Goal: Information Seeking & Learning: Learn about a topic

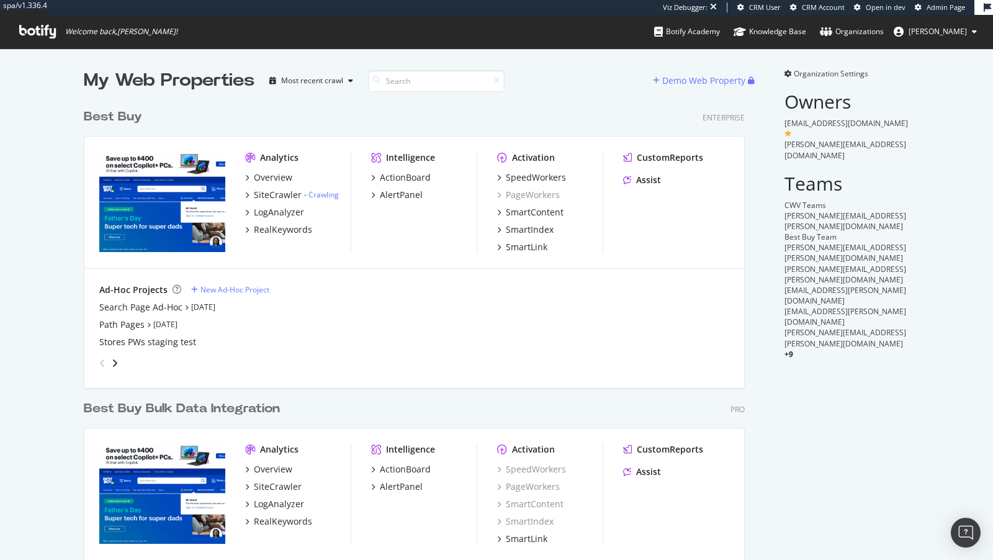
scroll to position [526, 671]
click at [297, 233] on div "RealKeywords" at bounding box center [283, 229] width 58 height 12
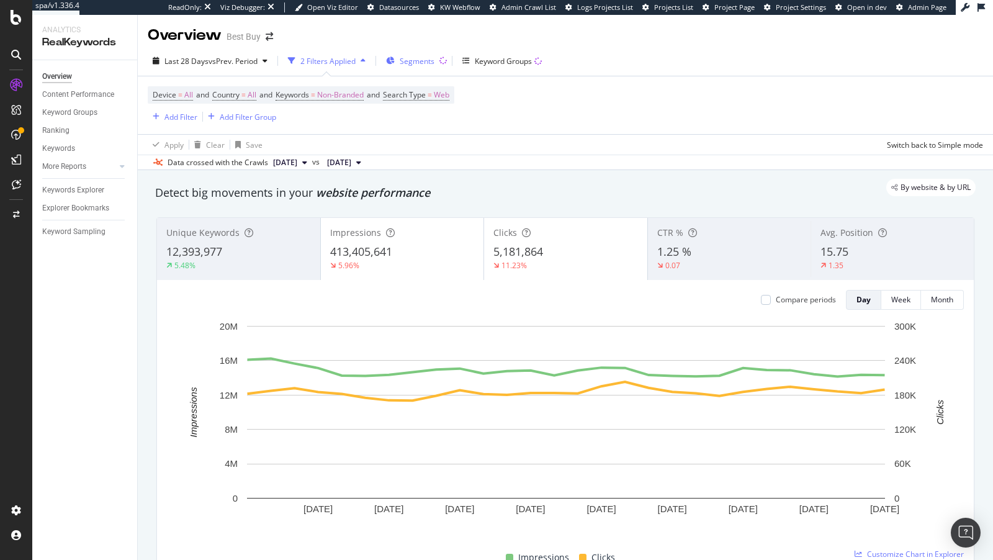
click at [421, 61] on span "Segments" at bounding box center [417, 61] width 35 height 11
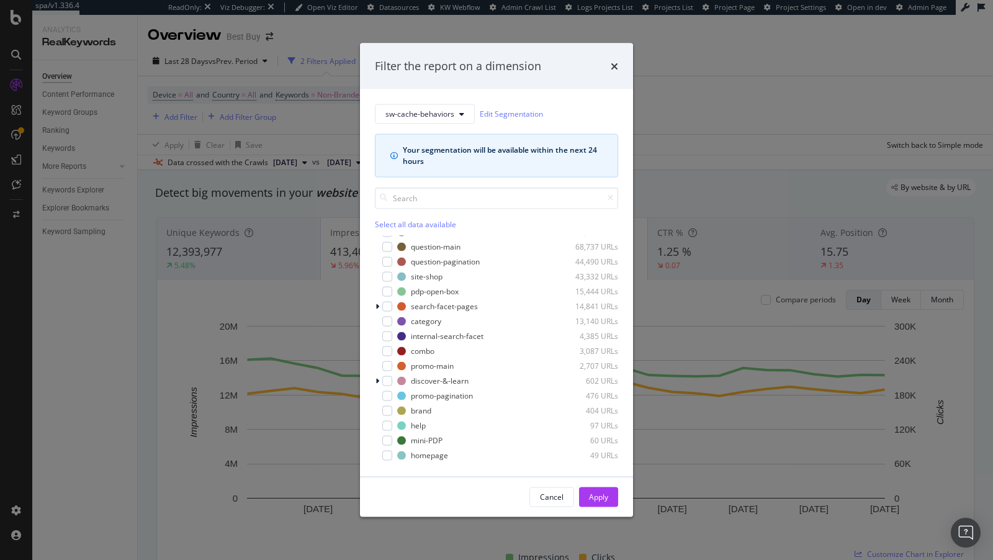
scroll to position [93, 0]
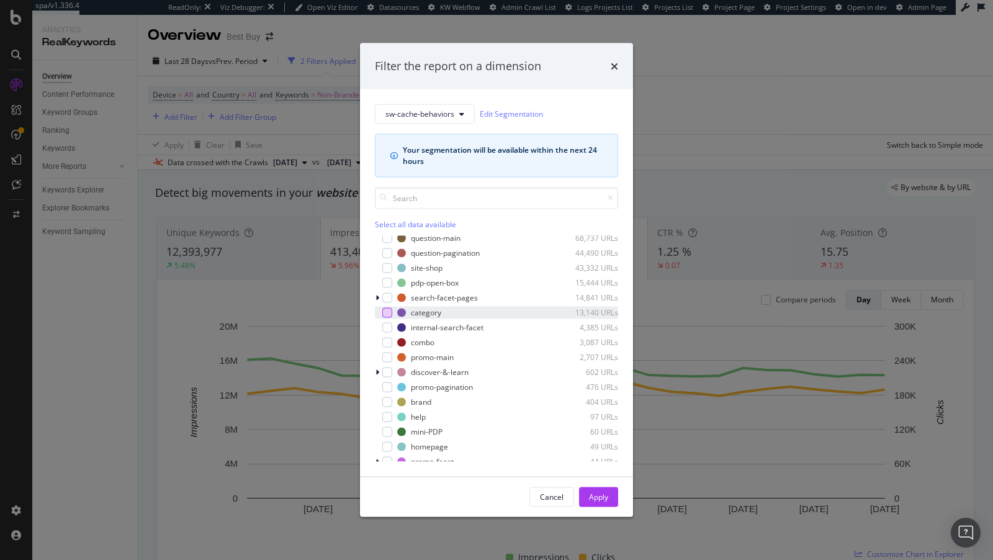
click at [389, 311] on div "modal" at bounding box center [387, 312] width 10 height 10
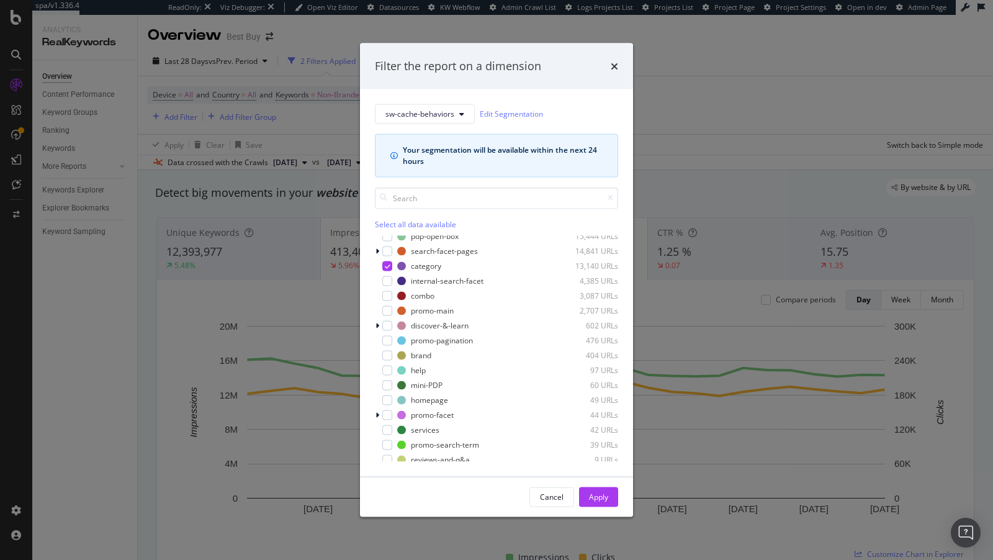
scroll to position [158, 0]
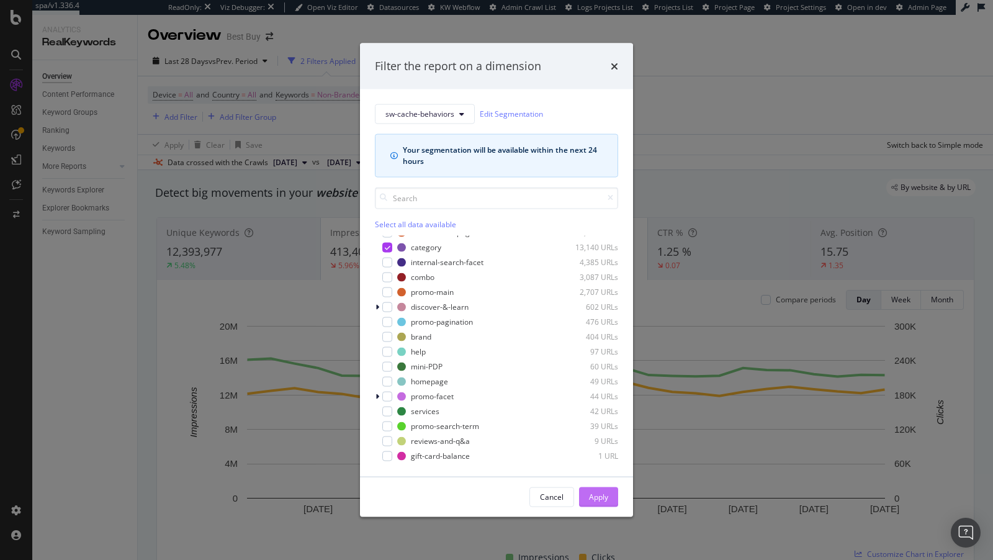
click at [604, 493] on div "Apply" at bounding box center [598, 497] width 19 height 11
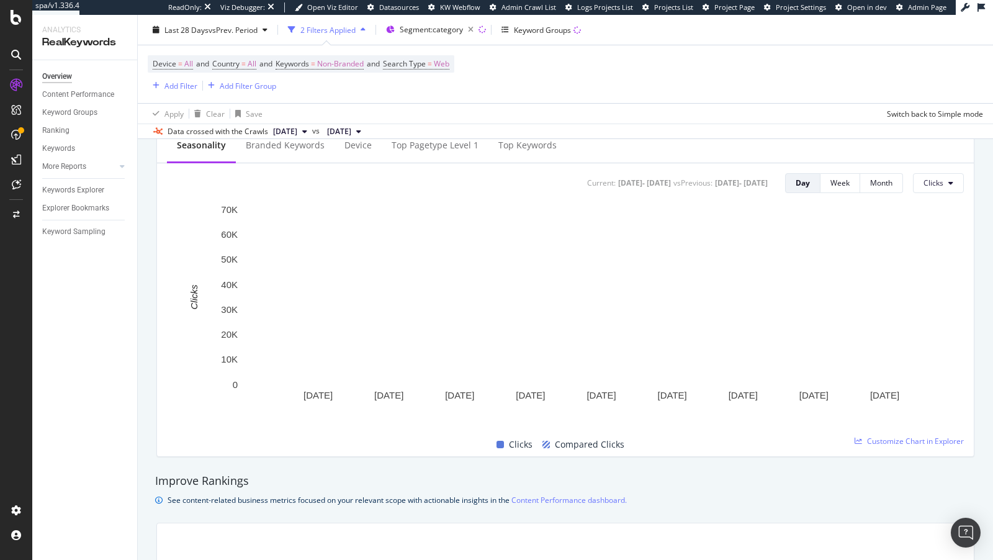
scroll to position [507, 0]
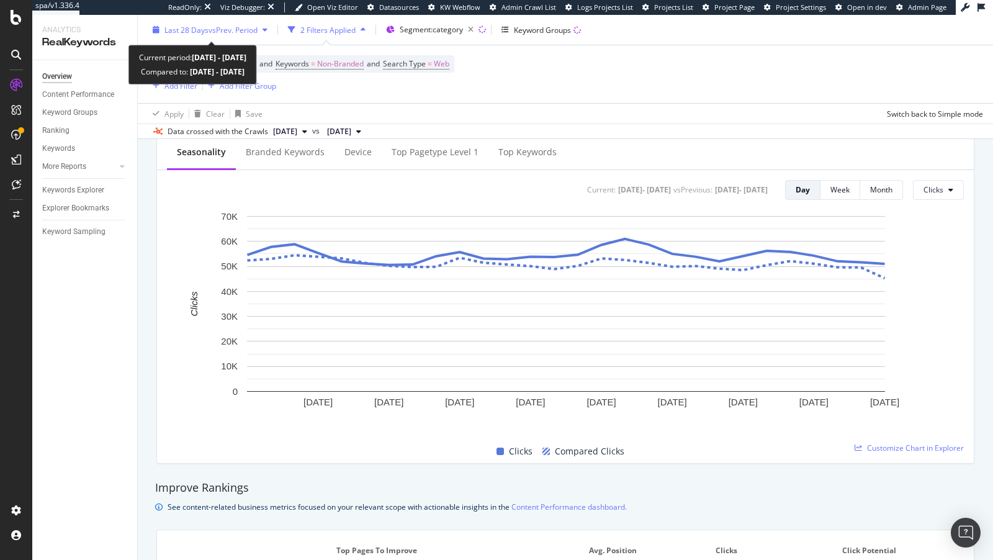
click at [233, 29] on span "vs Prev. Period" at bounding box center [233, 29] width 49 height 11
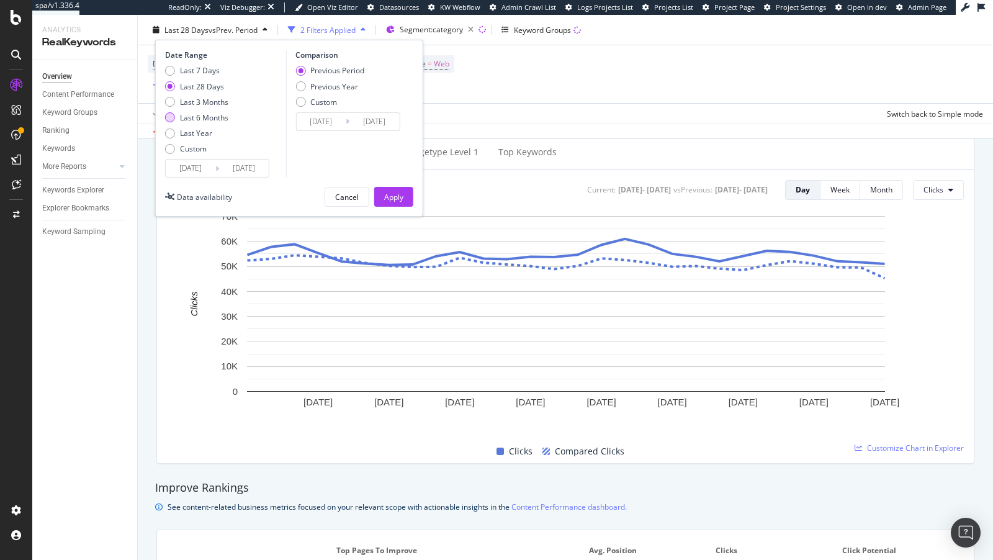
click at [212, 117] on div "Last 6 Months" at bounding box center [204, 117] width 48 height 11
type input "[DATE]"
click at [400, 196] on div "Apply" at bounding box center [393, 196] width 19 height 11
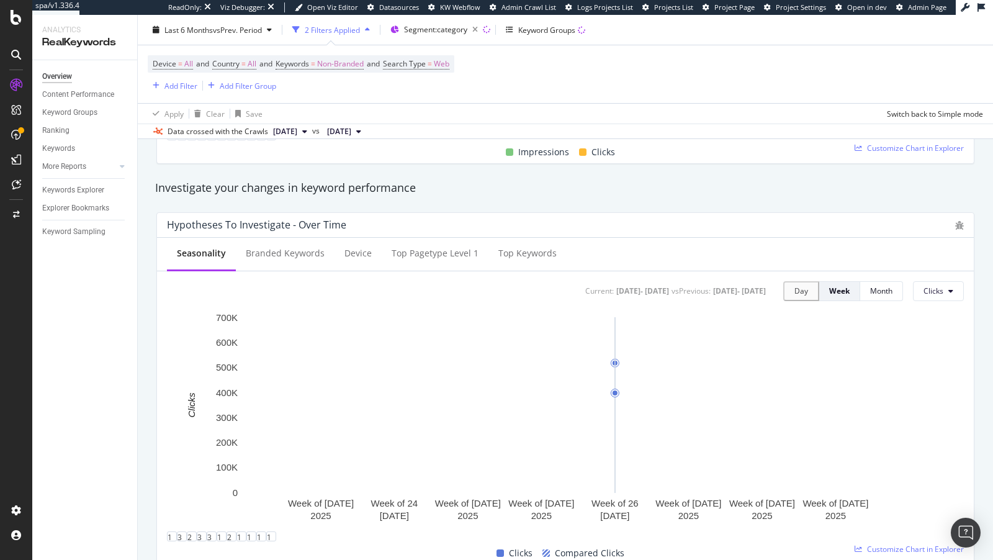
scroll to position [437, 0]
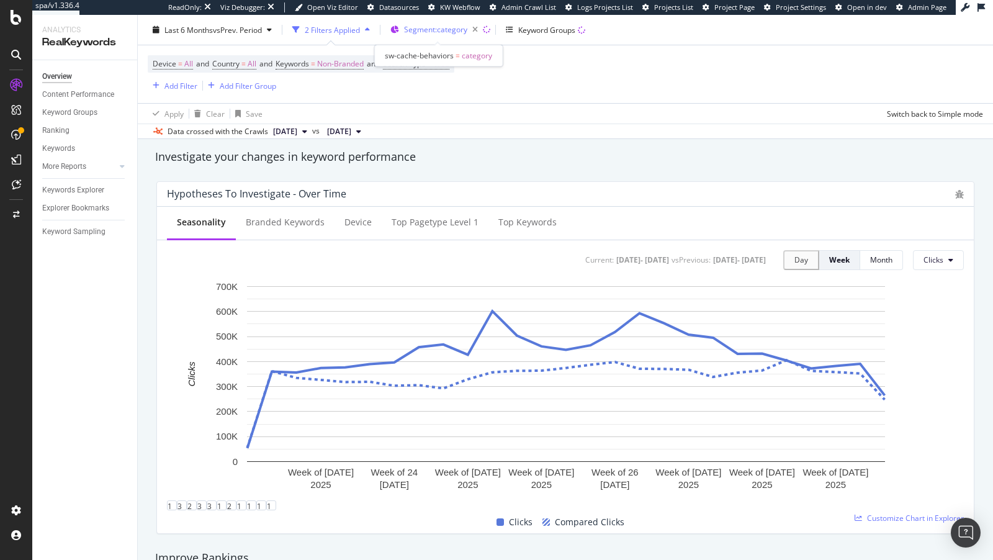
click at [440, 34] on div "Segment: category" at bounding box center [443, 29] width 79 height 17
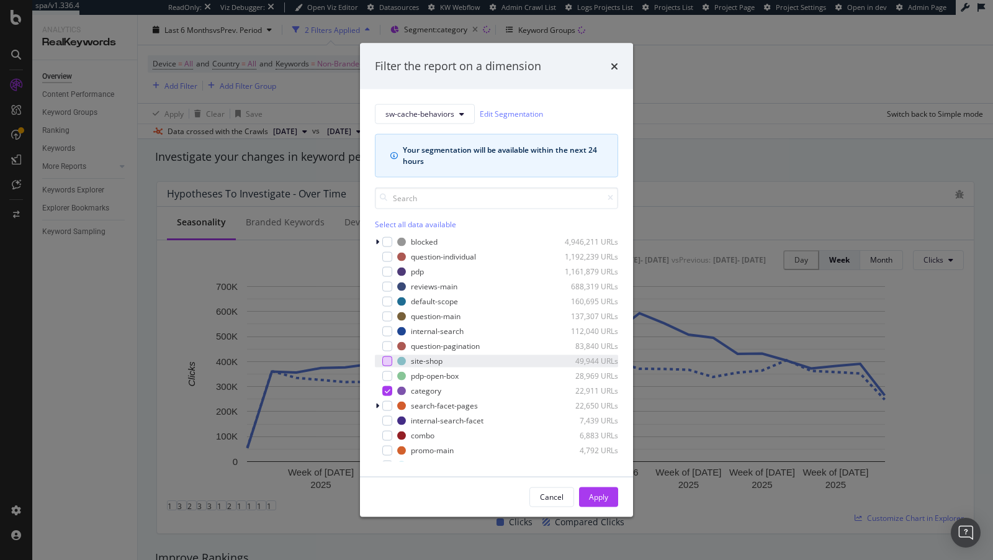
click at [386, 360] on div "modal" at bounding box center [387, 361] width 10 height 10
click at [595, 493] on div "Apply" at bounding box center [598, 497] width 19 height 11
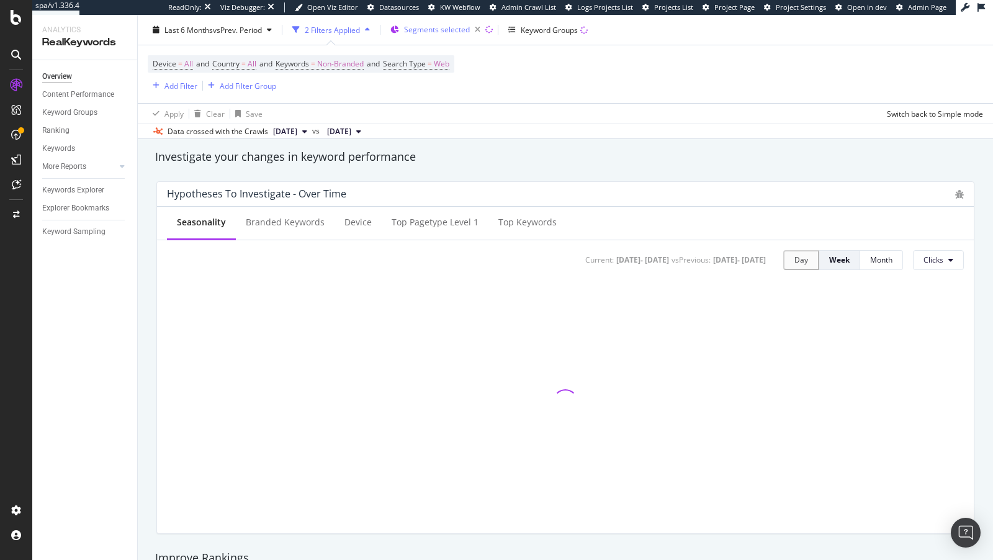
click at [434, 25] on span "Segments selected" at bounding box center [437, 29] width 66 height 11
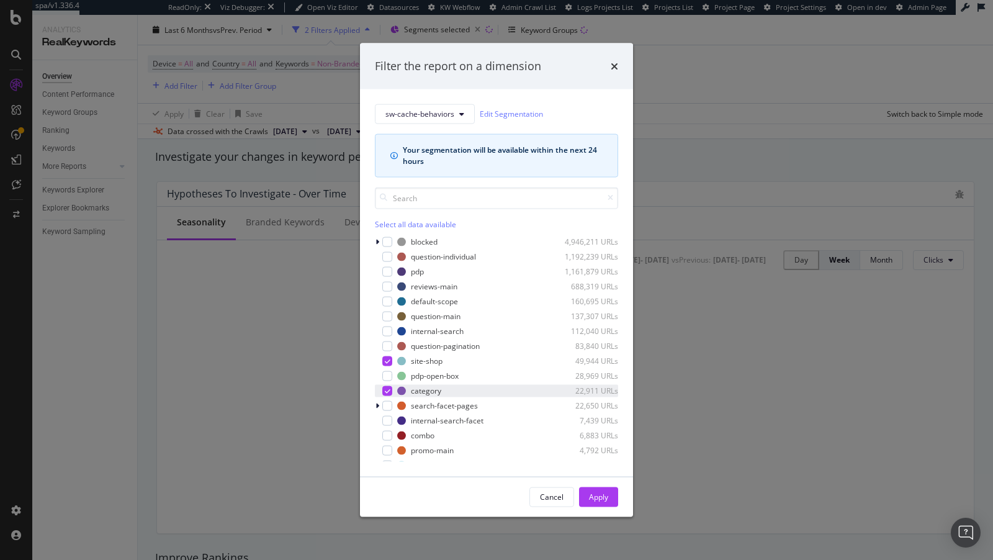
click at [392, 394] on div "modal" at bounding box center [387, 390] width 10 height 10
click at [600, 493] on div "Apply" at bounding box center [598, 497] width 19 height 11
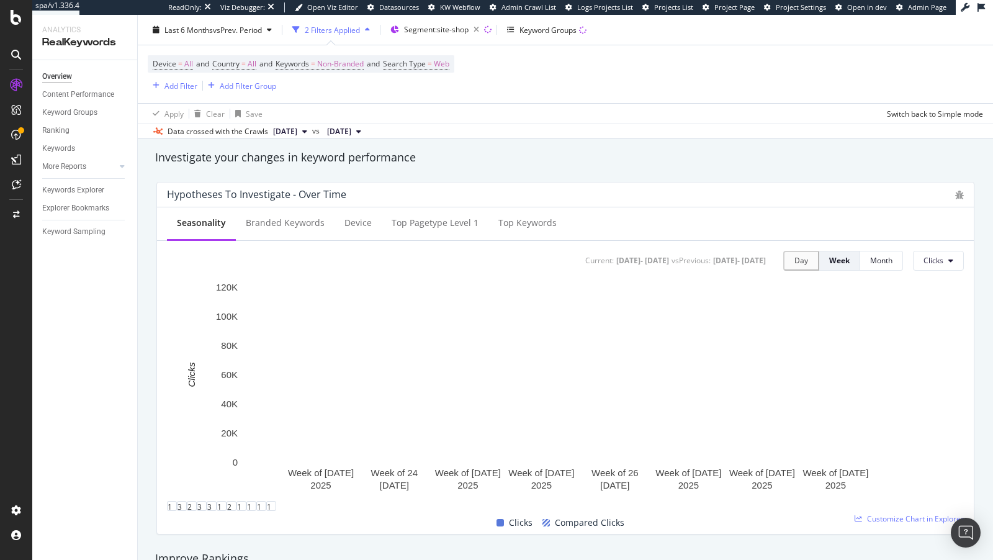
scroll to position [445, 0]
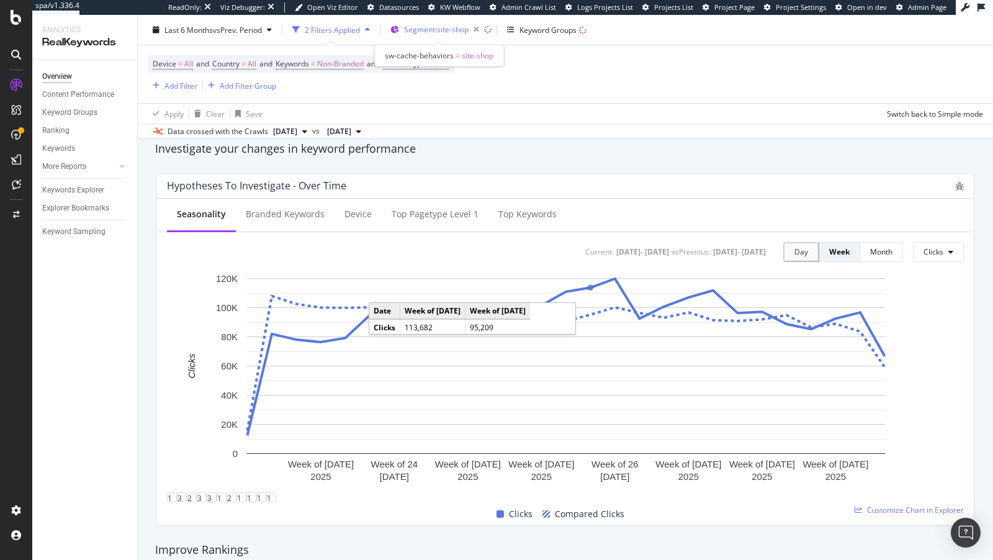
click at [444, 33] on span "Segment: site-shop" at bounding box center [436, 29] width 65 height 11
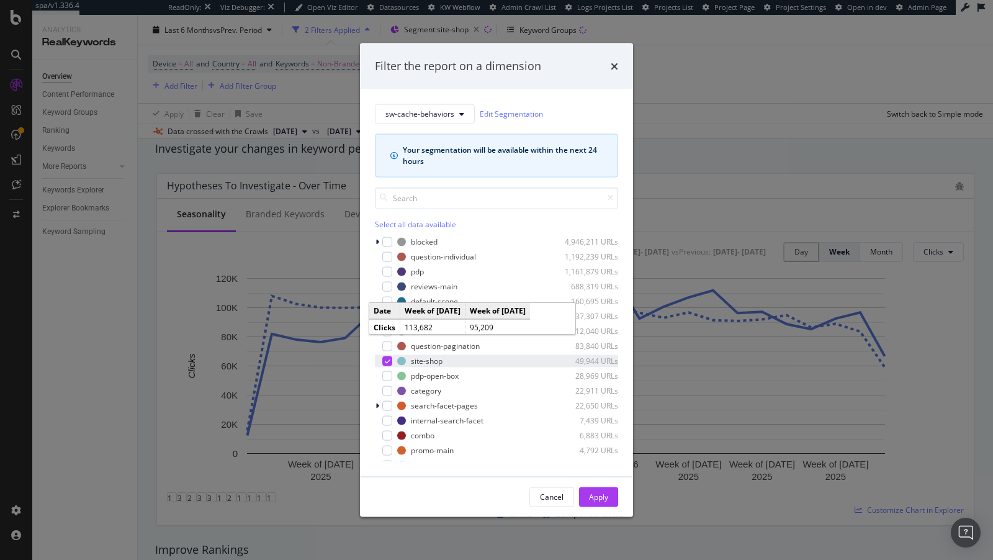
click at [390, 362] on div "modal" at bounding box center [387, 361] width 10 height 10
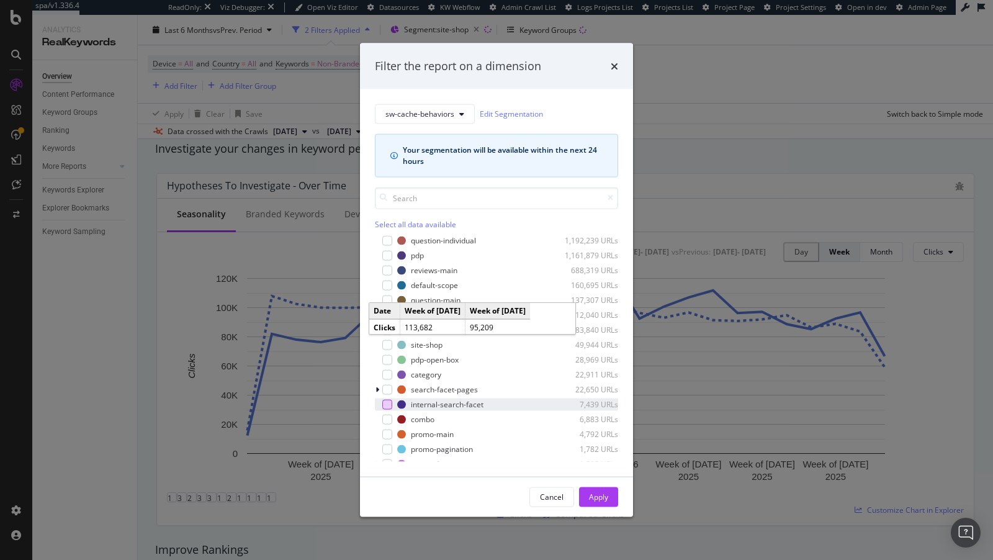
click at [389, 402] on div "modal" at bounding box center [387, 404] width 10 height 10
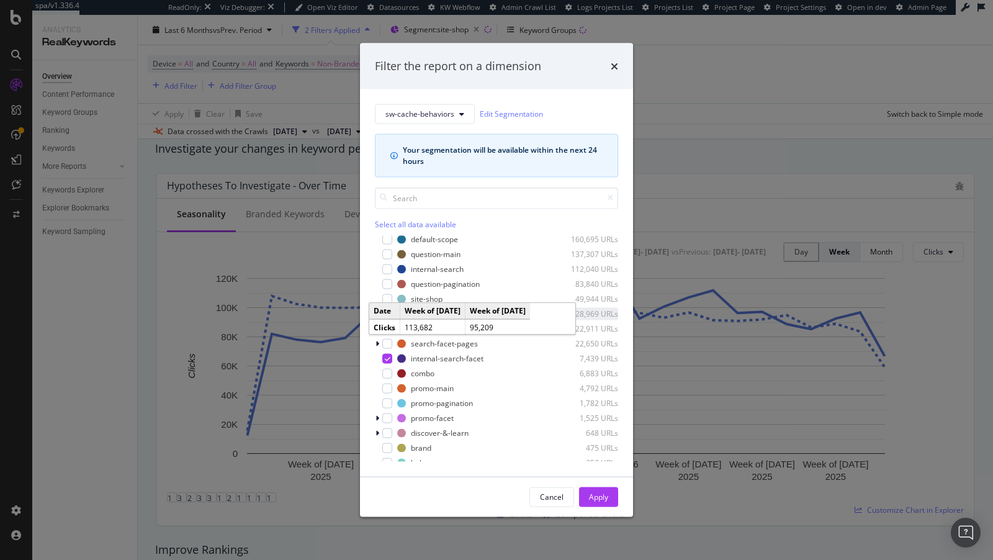
scroll to position [60, 0]
click at [387, 269] on div "modal" at bounding box center [387, 271] width 10 height 10
click at [600, 502] on div "Apply" at bounding box center [598, 496] width 19 height 19
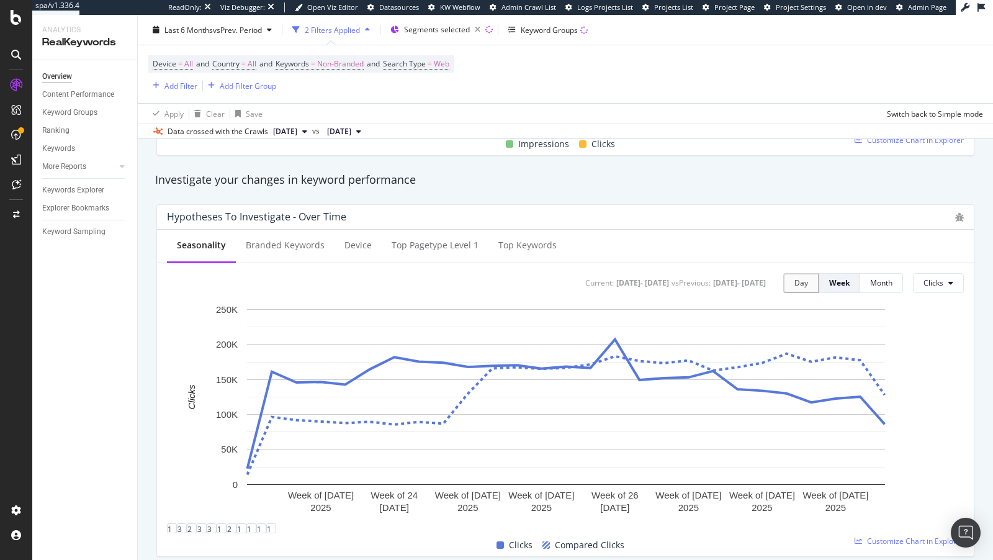
scroll to position [541, 0]
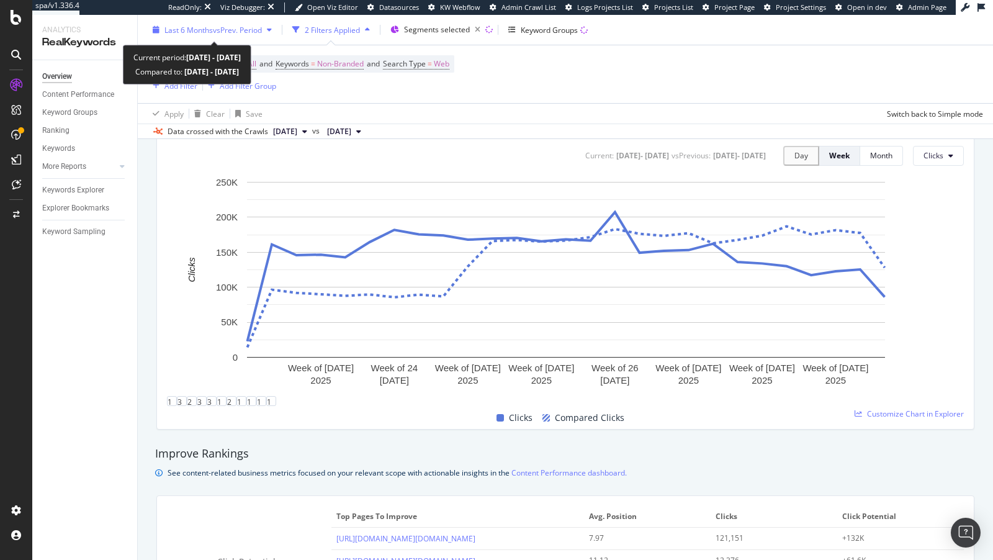
click at [212, 30] on span "Last 6 Months" at bounding box center [188, 29] width 48 height 11
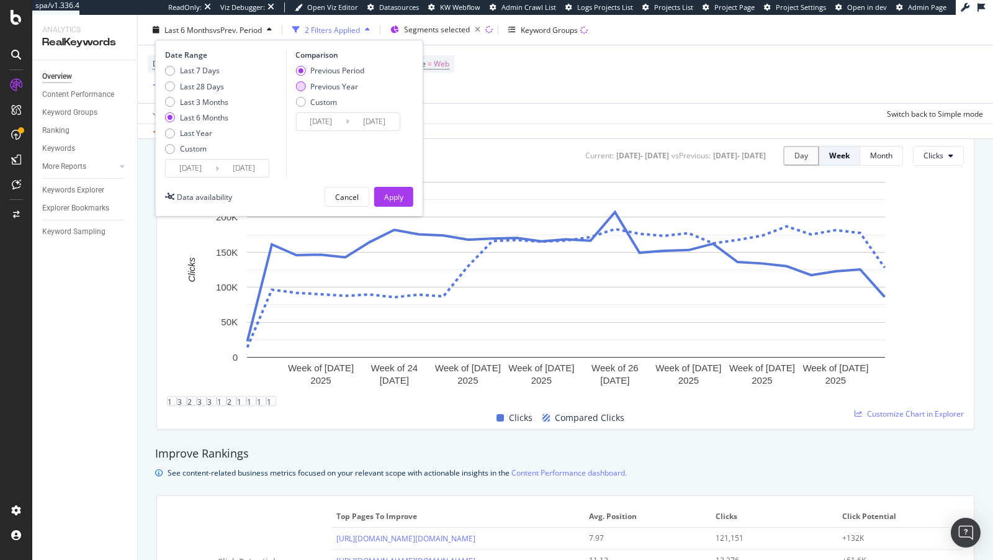
click at [349, 84] on div "Previous Year" at bounding box center [334, 86] width 48 height 11
type input "[DATE]"
click at [515, 106] on div "Apply Clear Save Switch back to Simple mode" at bounding box center [565, 113] width 855 height 20
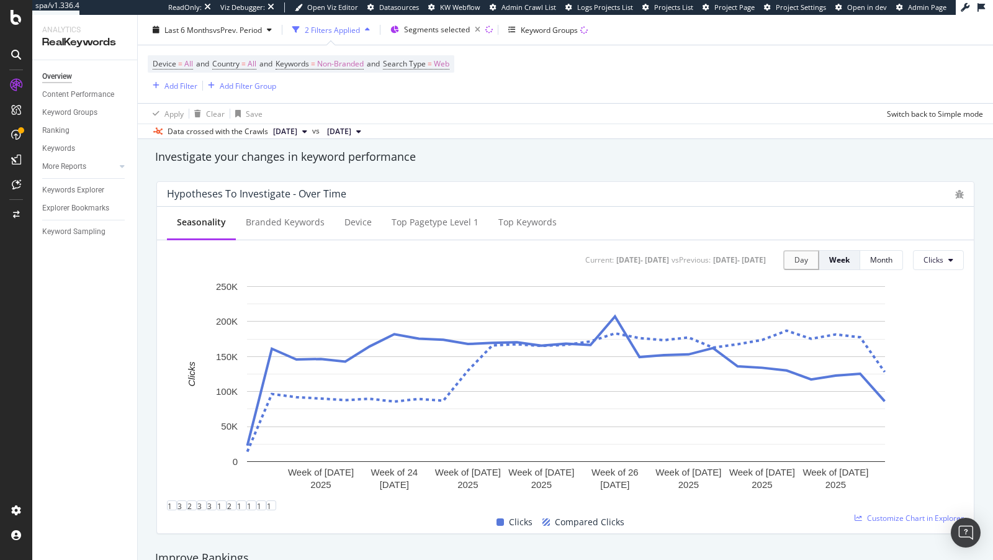
scroll to position [436, 0]
click at [453, 32] on span "Segments selected" at bounding box center [437, 29] width 66 height 11
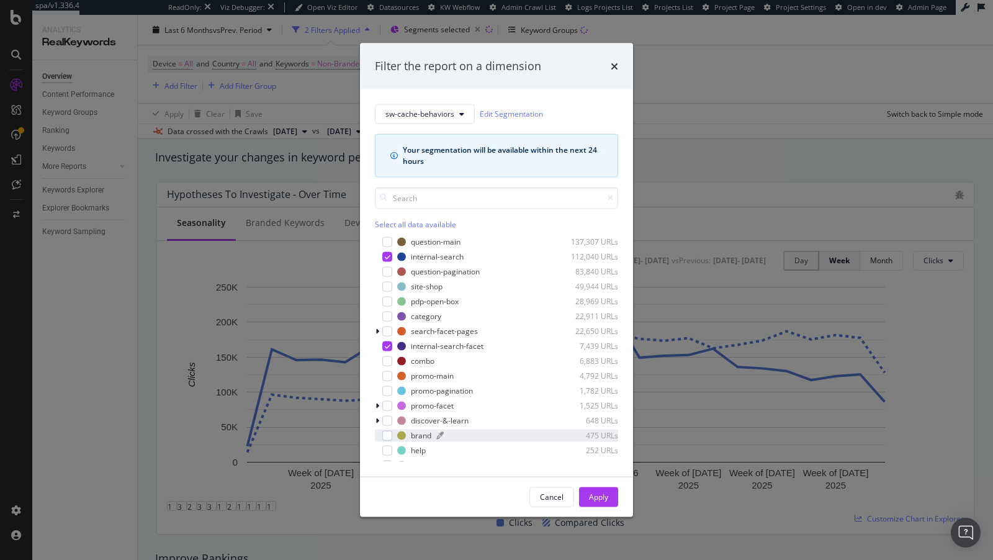
scroll to position [84, 0]
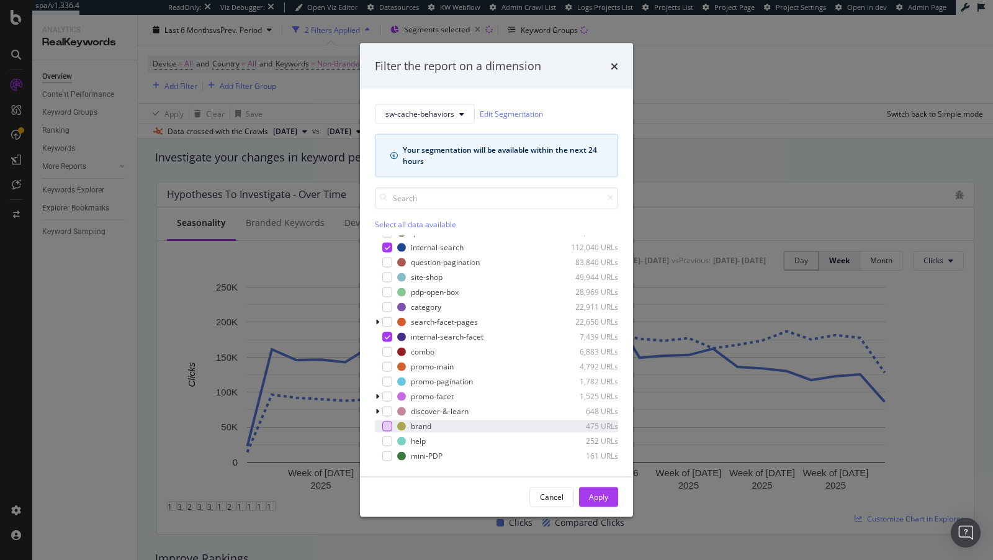
click at [387, 425] on div "modal" at bounding box center [387, 426] width 10 height 10
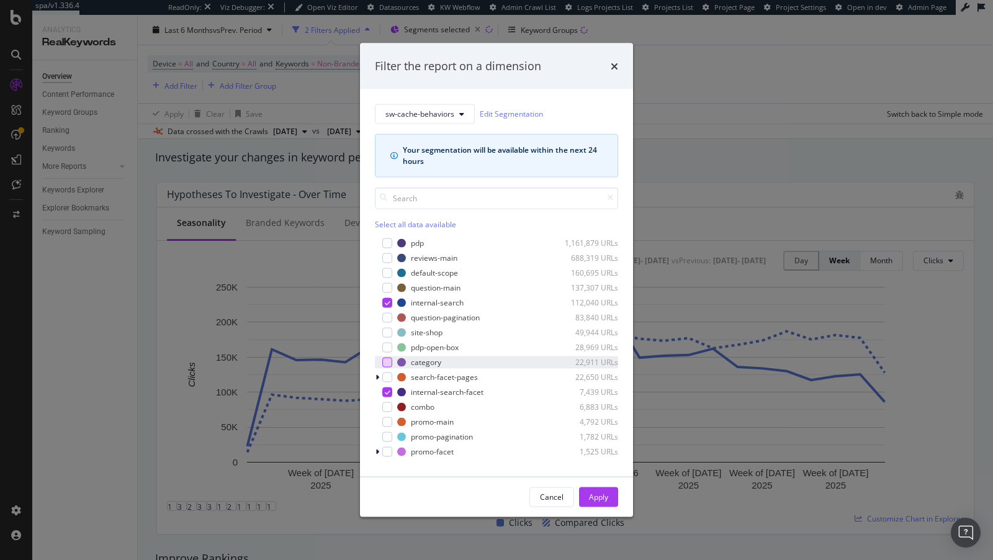
click at [389, 358] on div "modal" at bounding box center [387, 362] width 10 height 10
click at [393, 377] on div "search-facet-pages 22,650 URLs" at bounding box center [496, 377] width 243 height 12
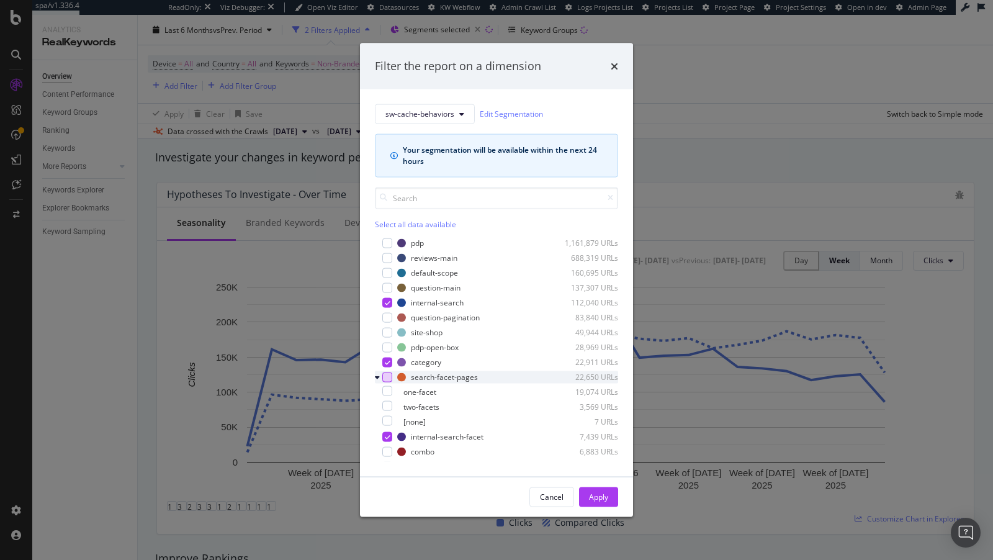
click at [386, 376] on div "modal" at bounding box center [387, 377] width 10 height 10
click at [389, 376] on icon "modal" at bounding box center [388, 377] width 6 height 6
click at [597, 493] on div "Apply" at bounding box center [598, 497] width 19 height 11
